Goal: Information Seeking & Learning: Learn about a topic

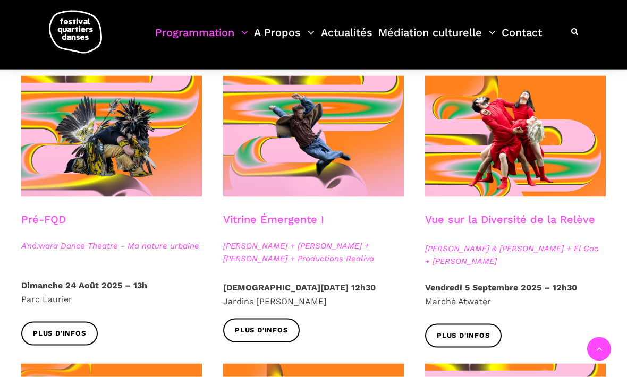
scroll to position [259, 0]
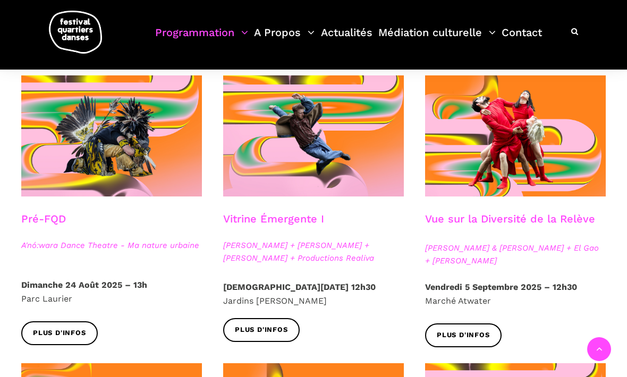
click at [269, 326] on span "Plus d'infos" at bounding box center [261, 330] width 53 height 11
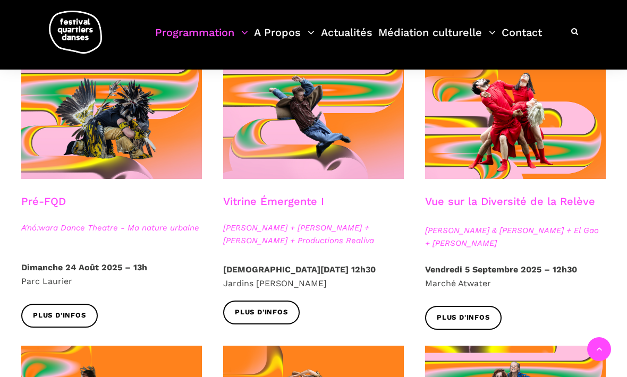
click at [281, 272] on strong "Jeudi 4 Septembre 2025 – 12h30" at bounding box center [299, 270] width 153 height 10
click at [282, 270] on strong "Jeudi 4 Septembre 2025 – 12h30" at bounding box center [299, 270] width 153 height 10
click at [310, 274] on strong "Jeudi 4 Septembre 2025 – 12h30" at bounding box center [299, 270] width 153 height 10
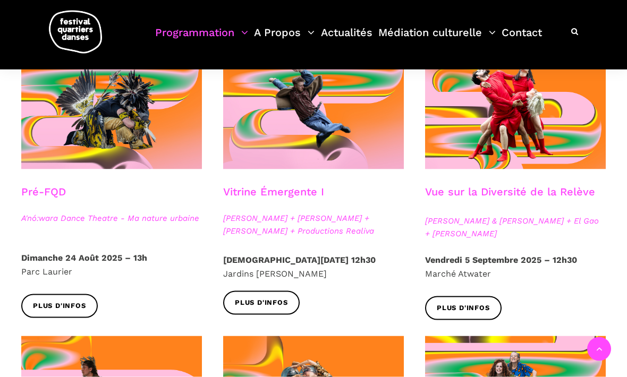
scroll to position [286, 0]
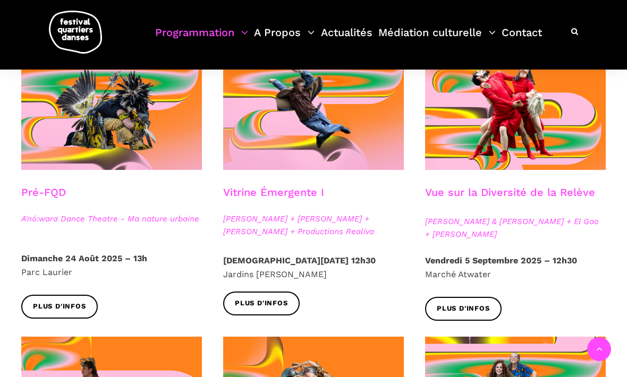
click at [265, 304] on span "Plus d'infos" at bounding box center [261, 303] width 53 height 11
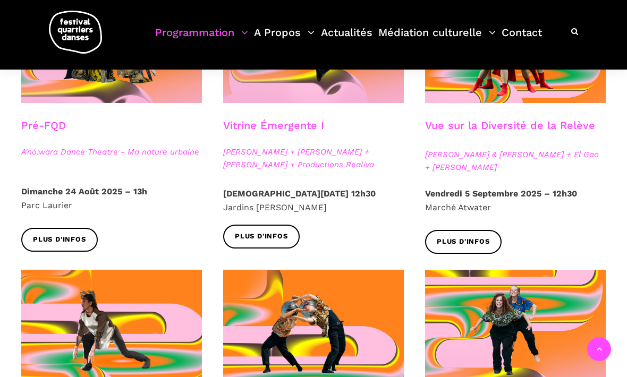
scroll to position [334, 0]
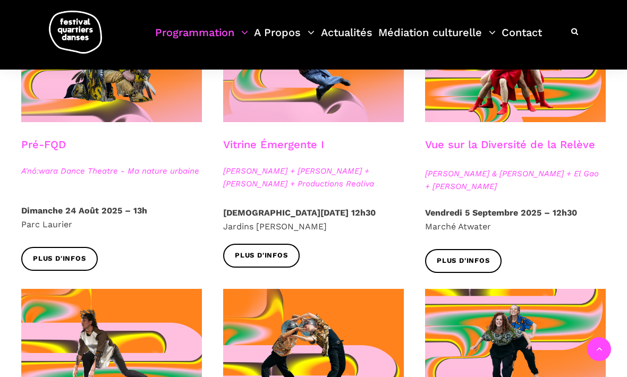
click at [265, 256] on span "Plus d'infos" at bounding box center [261, 255] width 53 height 11
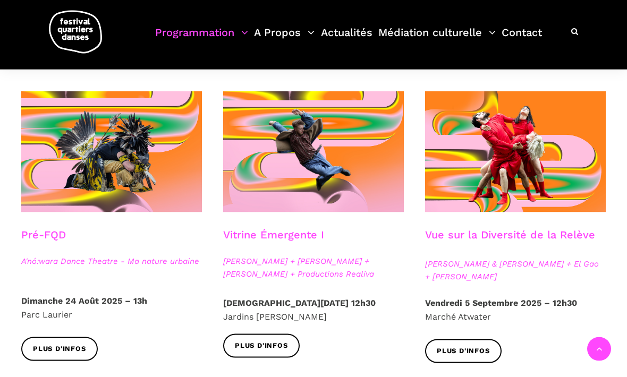
scroll to position [243, 0]
click at [462, 350] on span "Plus d'infos" at bounding box center [463, 351] width 53 height 11
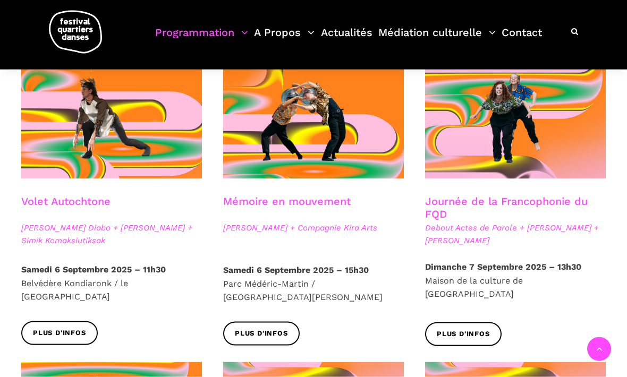
scroll to position [565, 0]
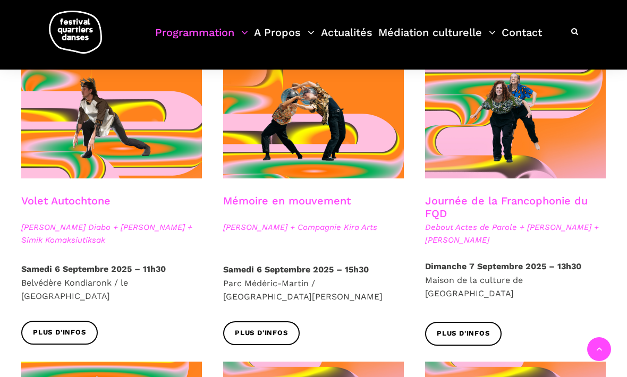
click at [275, 328] on span "Plus d'infos" at bounding box center [261, 333] width 53 height 11
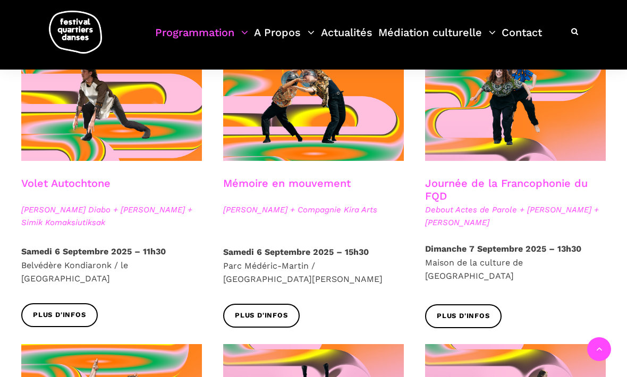
click at [278, 185] on link "Mémoire en mouvement" at bounding box center [287, 183] width 128 height 13
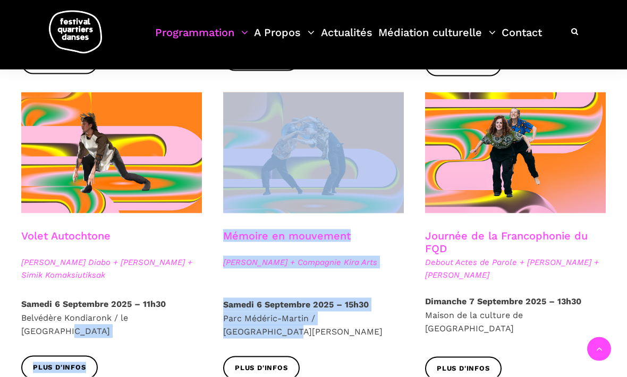
scroll to position [531, 0]
click at [361, 332] on div "Samedi 6 Septembre 2025 – 15h30 Parc Médéric-Martin / Ville-Marie Est" at bounding box center [314, 327] width 202 height 58
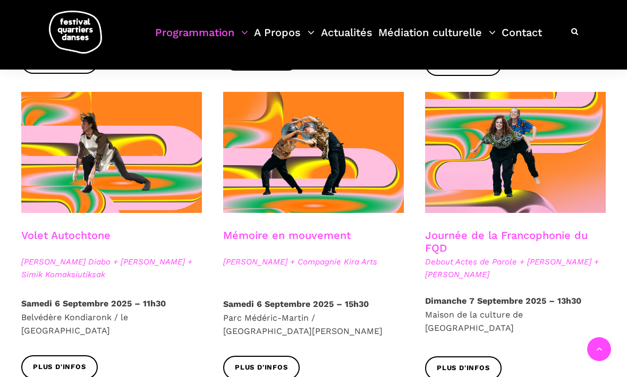
click at [248, 324] on div "Samedi 6 Septembre 2025 – 15h30 Parc Médéric-Martin / Ville-Marie Est" at bounding box center [314, 327] width 202 height 58
copy p "Parc Médéric-Martin"
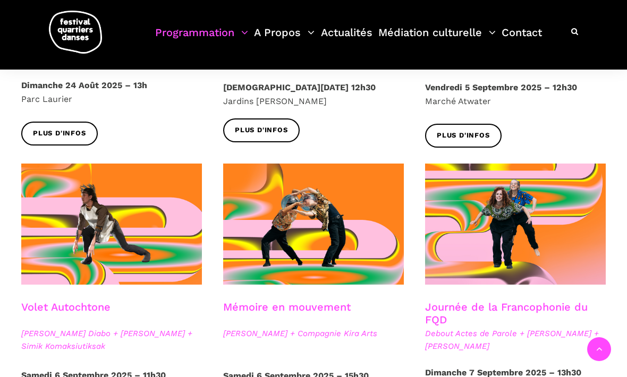
click at [506, 244] on span at bounding box center [515, 224] width 181 height 121
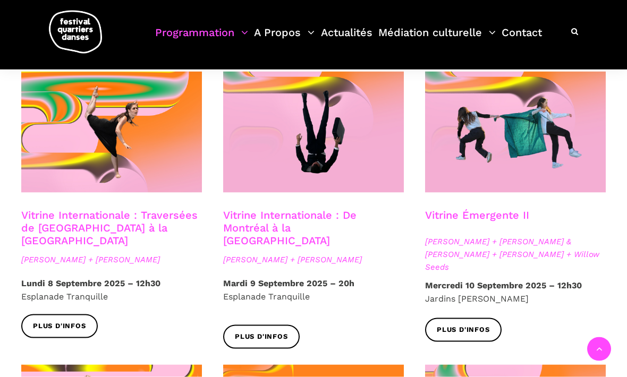
scroll to position [857, 0]
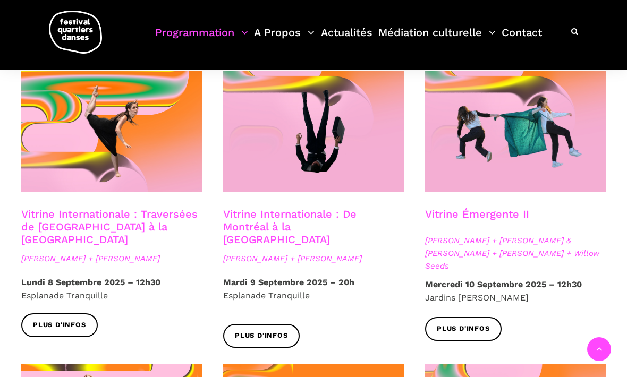
click at [71, 320] on span "Plus d'infos" at bounding box center [59, 325] width 53 height 11
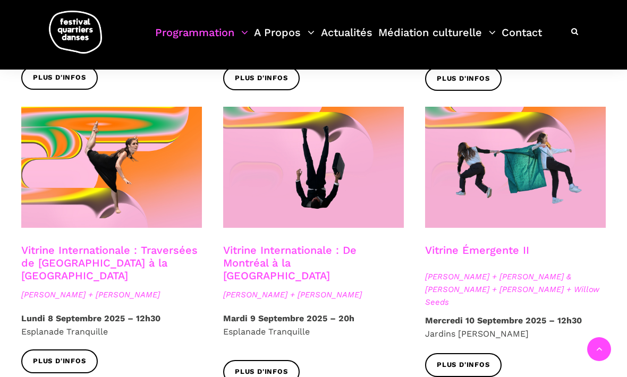
scroll to position [816, 0]
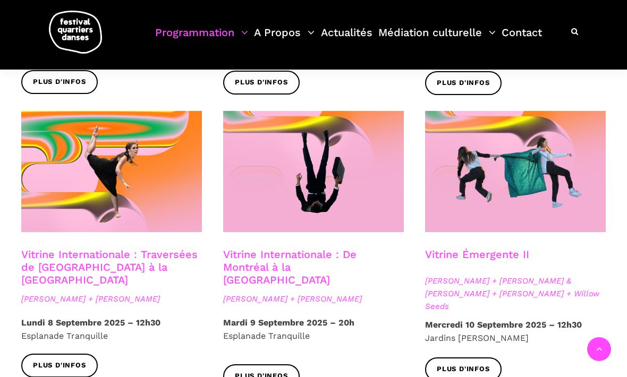
click at [266, 371] on span "Plus d'infos" at bounding box center [261, 376] width 53 height 11
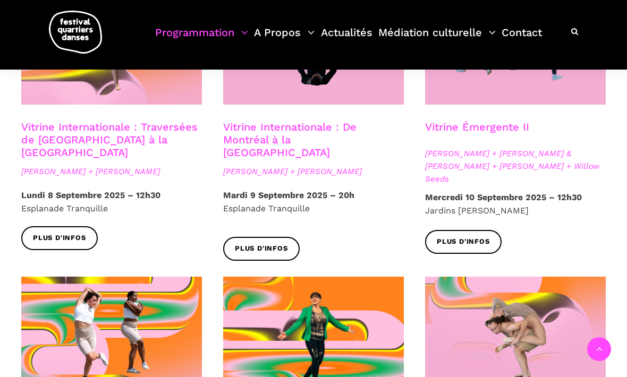
scroll to position [943, 0]
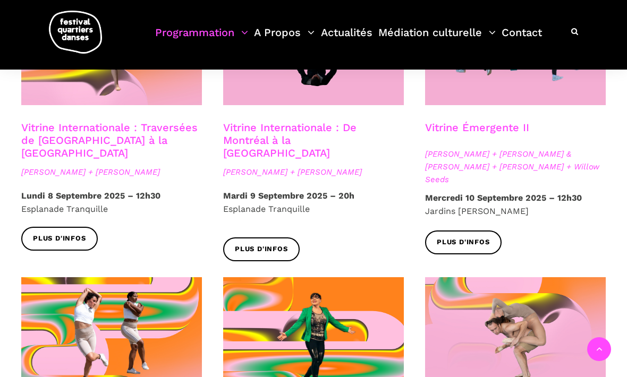
click at [470, 237] on span "Plus d'infos" at bounding box center [463, 242] width 53 height 11
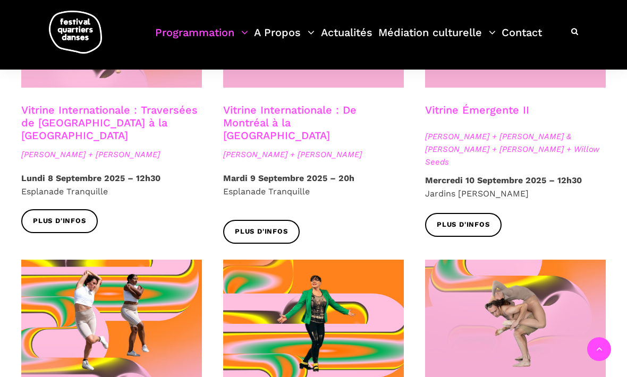
click at [462, 219] on span "Plus d'infos" at bounding box center [463, 224] width 53 height 11
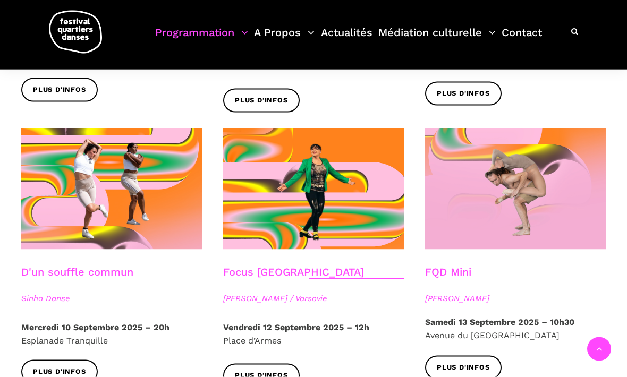
scroll to position [1092, 0]
click at [73, 366] on span "Plus d'infos" at bounding box center [59, 371] width 53 height 11
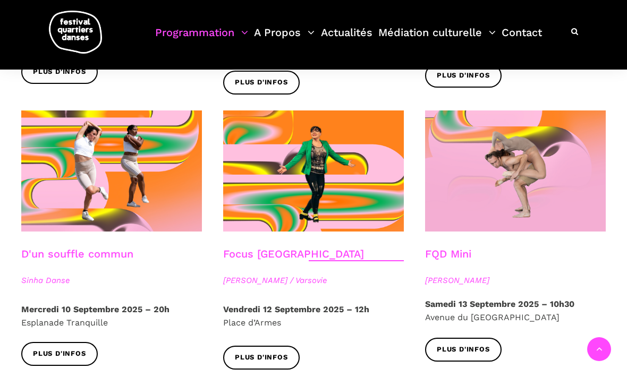
click at [275, 312] on div "Vendredi 12 Septembre 2025 – 12h Place d’Armes" at bounding box center [314, 324] width 202 height 43
click at [280, 352] on span "Plus d'infos" at bounding box center [261, 357] width 53 height 11
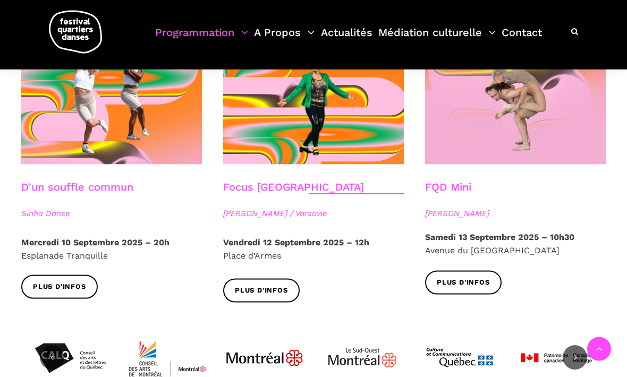
scroll to position [1171, 0]
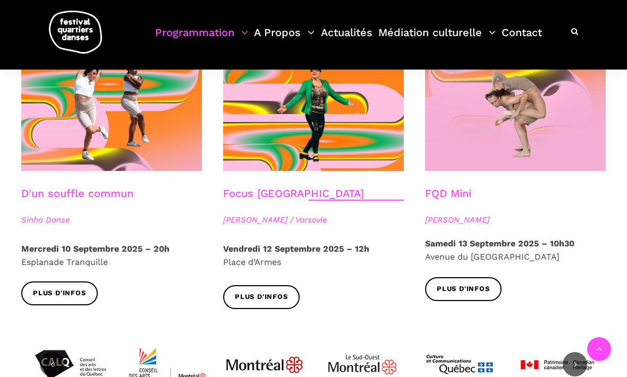
click at [476, 277] on link "Plus d'infos" at bounding box center [463, 289] width 77 height 24
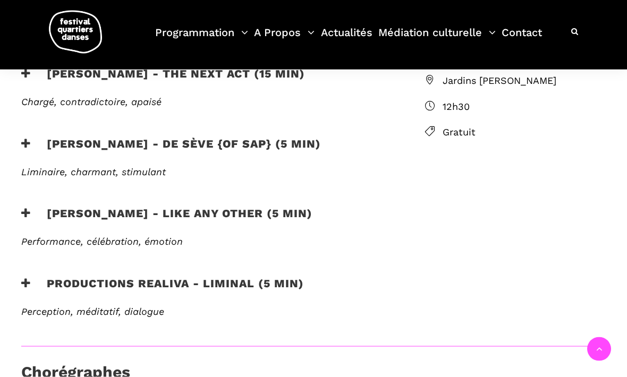
scroll to position [386, 0]
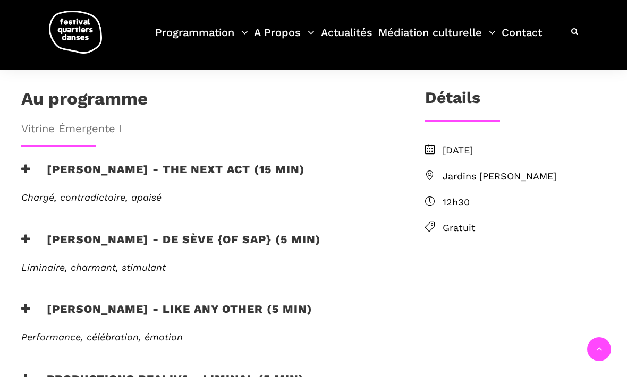
scroll to position [293, 0]
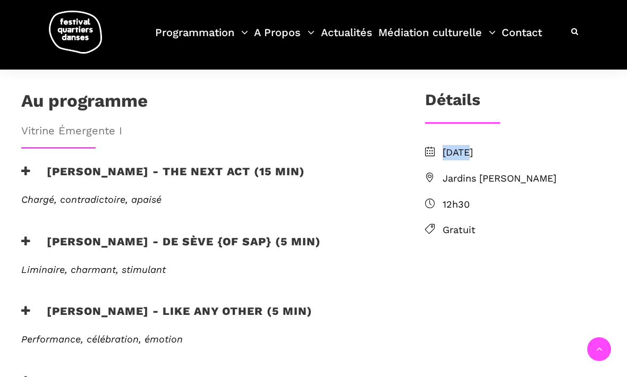
click at [527, 154] on span "Jeudi 4 septembre 2025" at bounding box center [524, 152] width 163 height 15
copy span "Jardins [PERSON_NAME]"
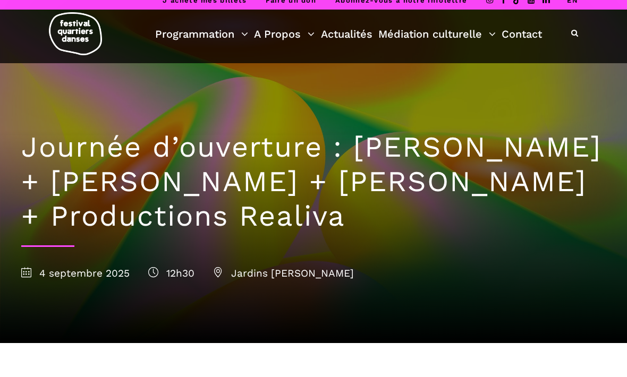
scroll to position [0, 0]
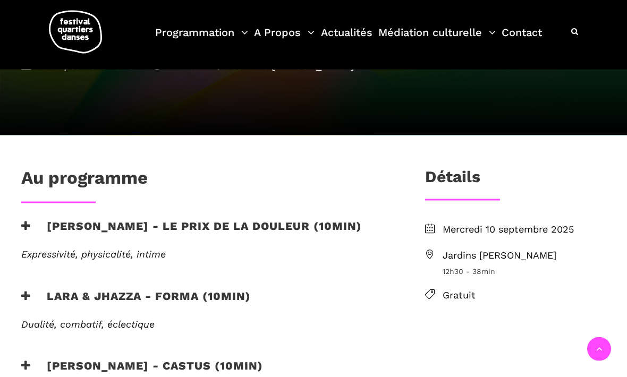
scroll to position [213, 0]
